Goal: Information Seeking & Learning: Learn about a topic

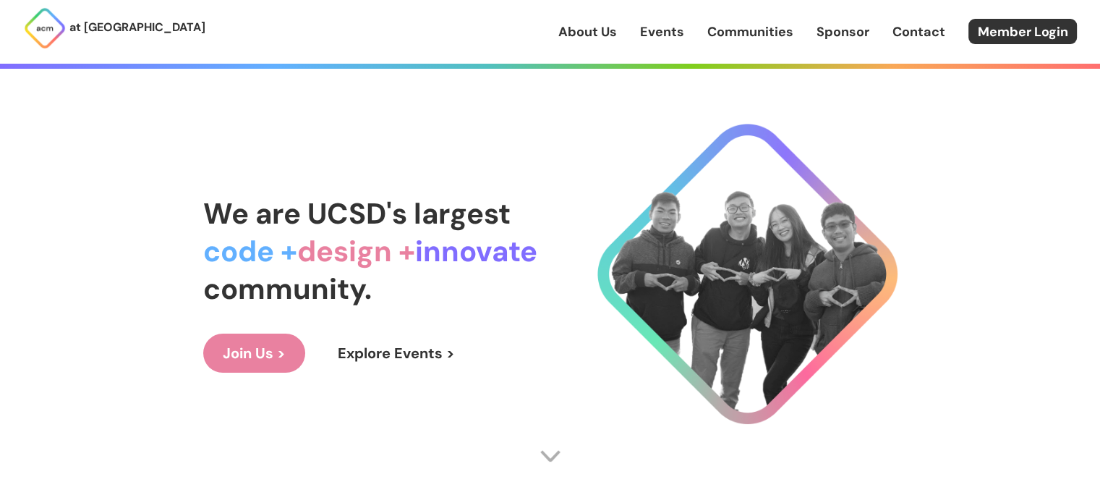
click at [364, 359] on link "Explore Events >" at bounding box center [396, 352] width 156 height 39
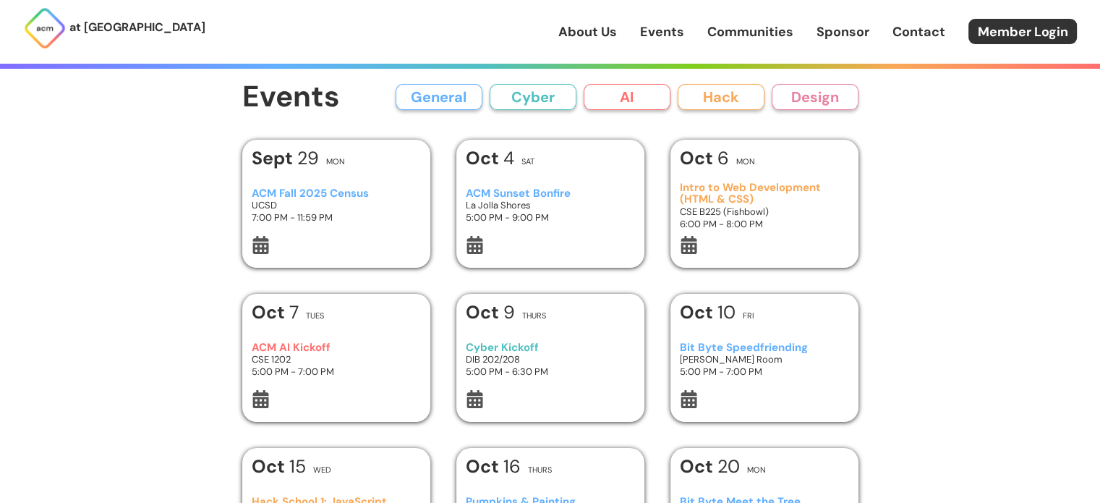
click at [500, 191] on h3 "ACM Sunset Bonfire" at bounding box center [550, 193] width 168 height 12
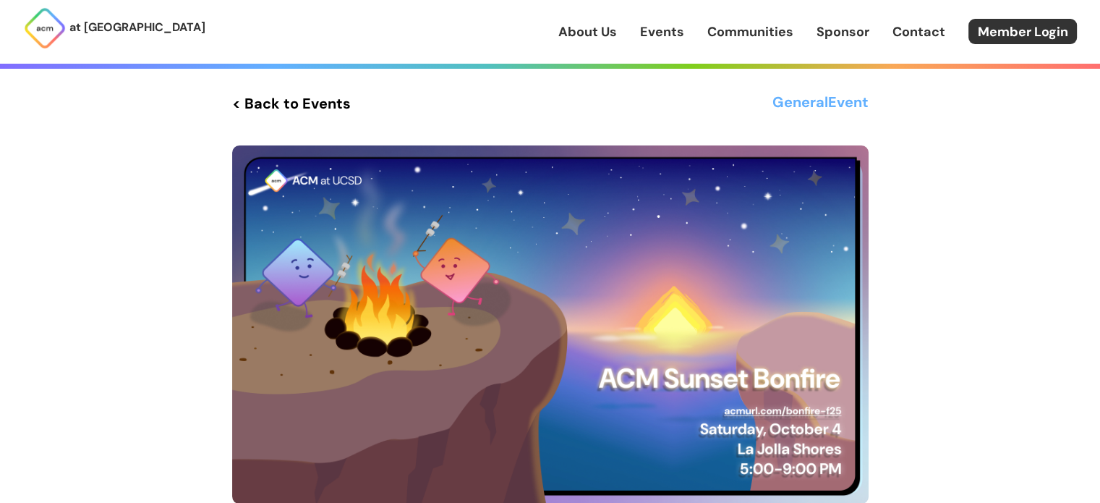
click at [671, 31] on link "Events" at bounding box center [662, 31] width 44 height 19
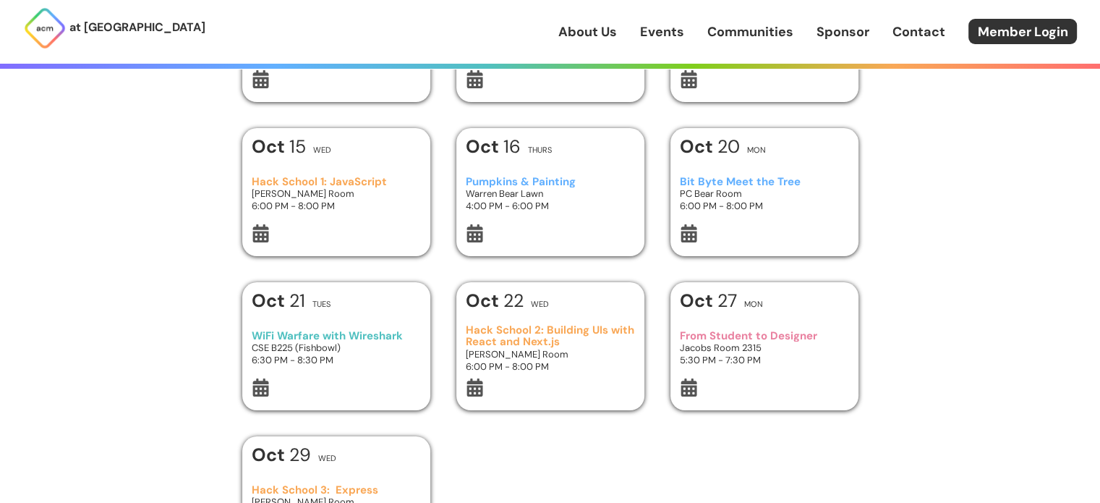
scroll to position [312, 0]
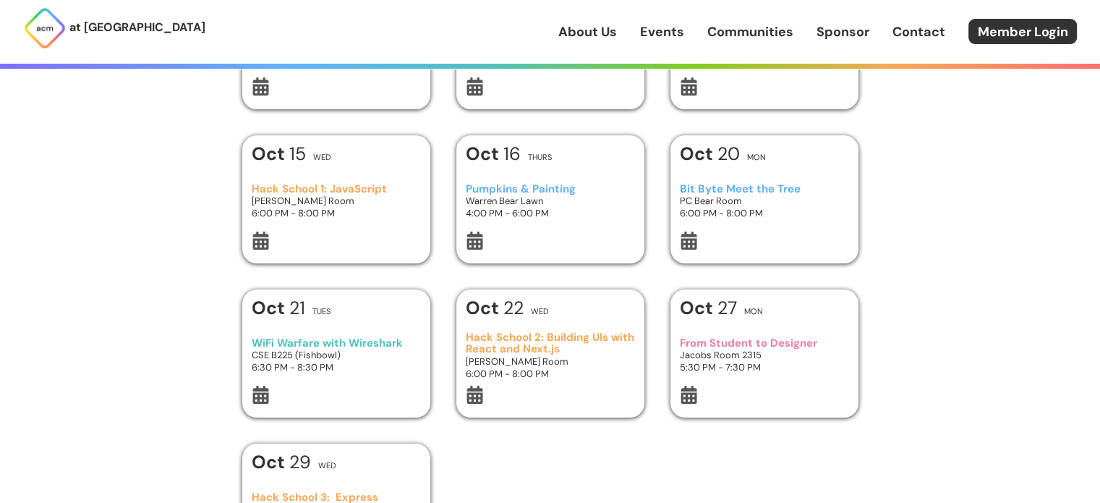
click at [515, 188] on h3 "Pumpkins & Painting" at bounding box center [550, 189] width 168 height 12
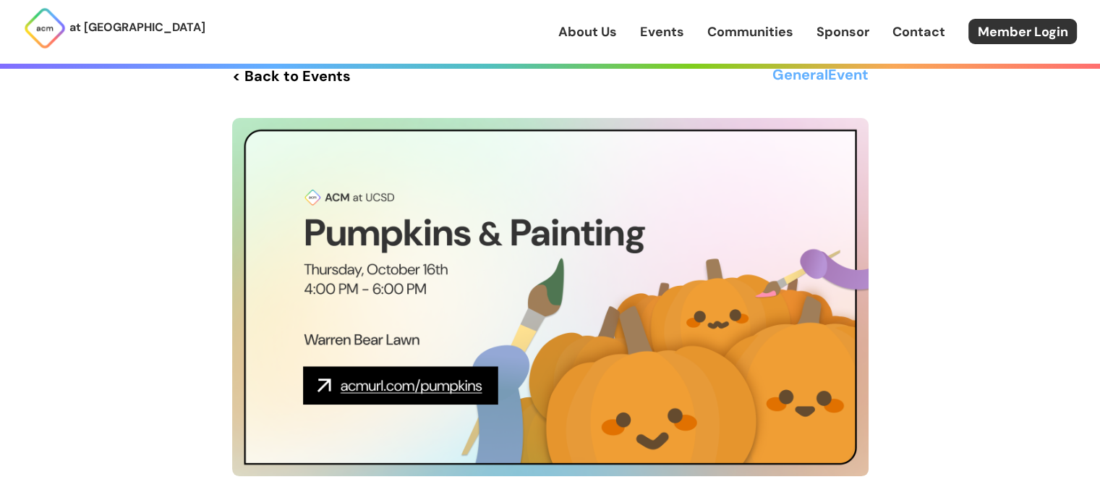
scroll to position [23, 0]
